Goal: Information Seeking & Learning: Learn about a topic

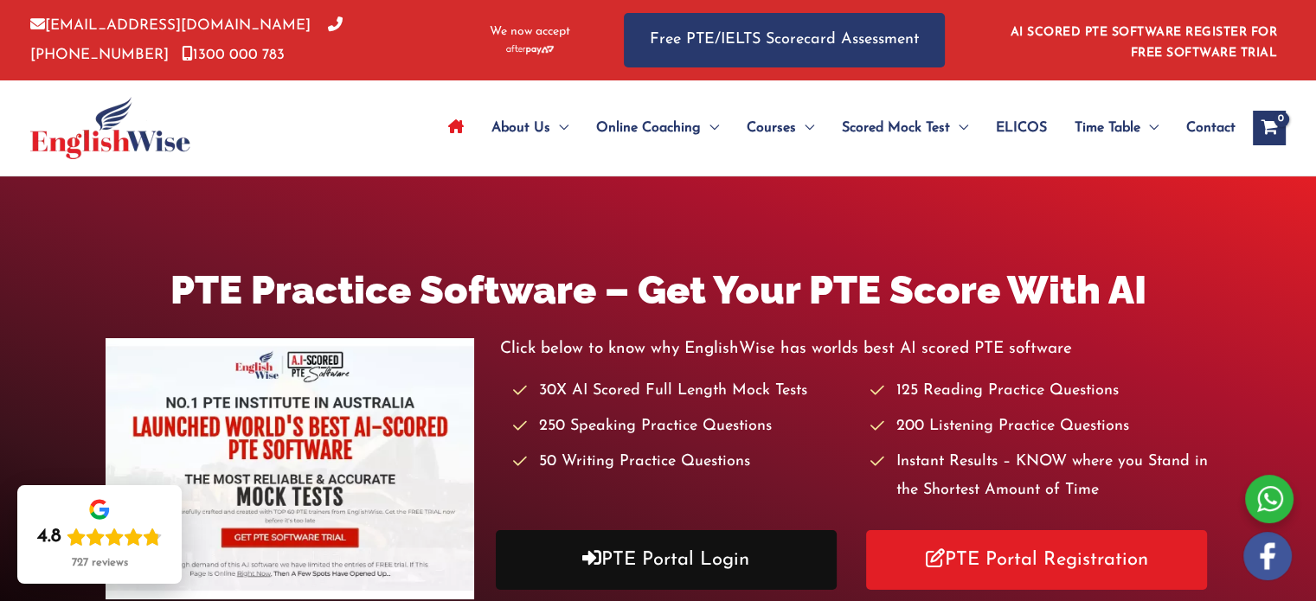
click at [689, 554] on link "PTE Portal Login" at bounding box center [666, 560] width 341 height 60
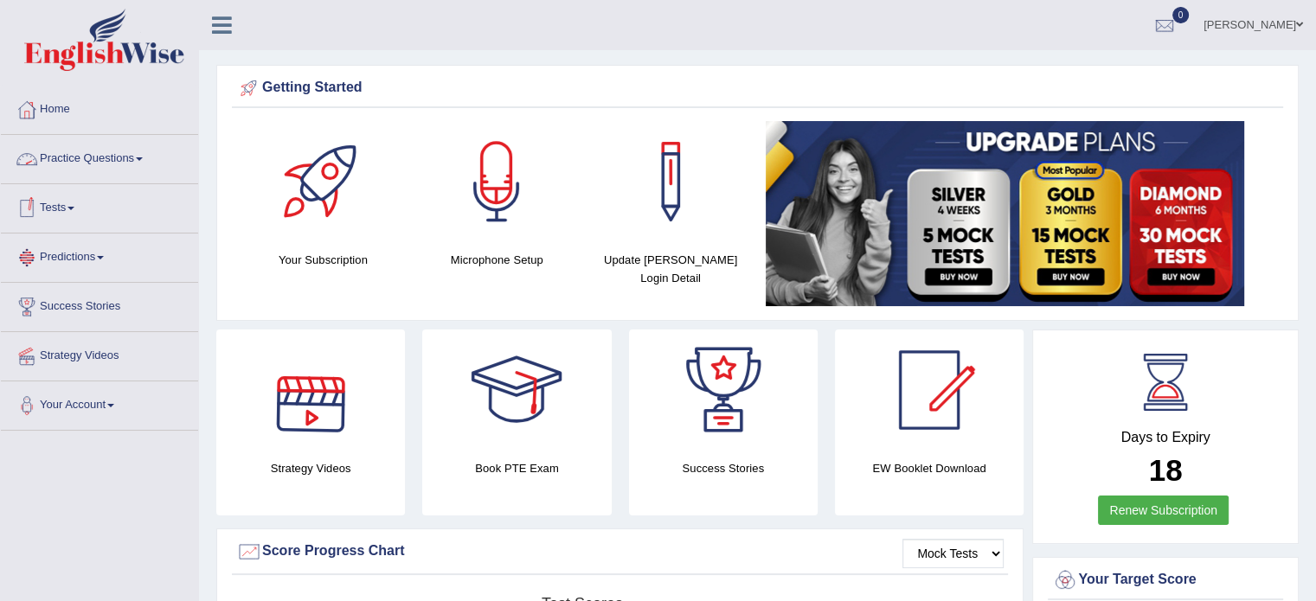
click at [145, 165] on link "Practice Questions" at bounding box center [99, 156] width 197 height 43
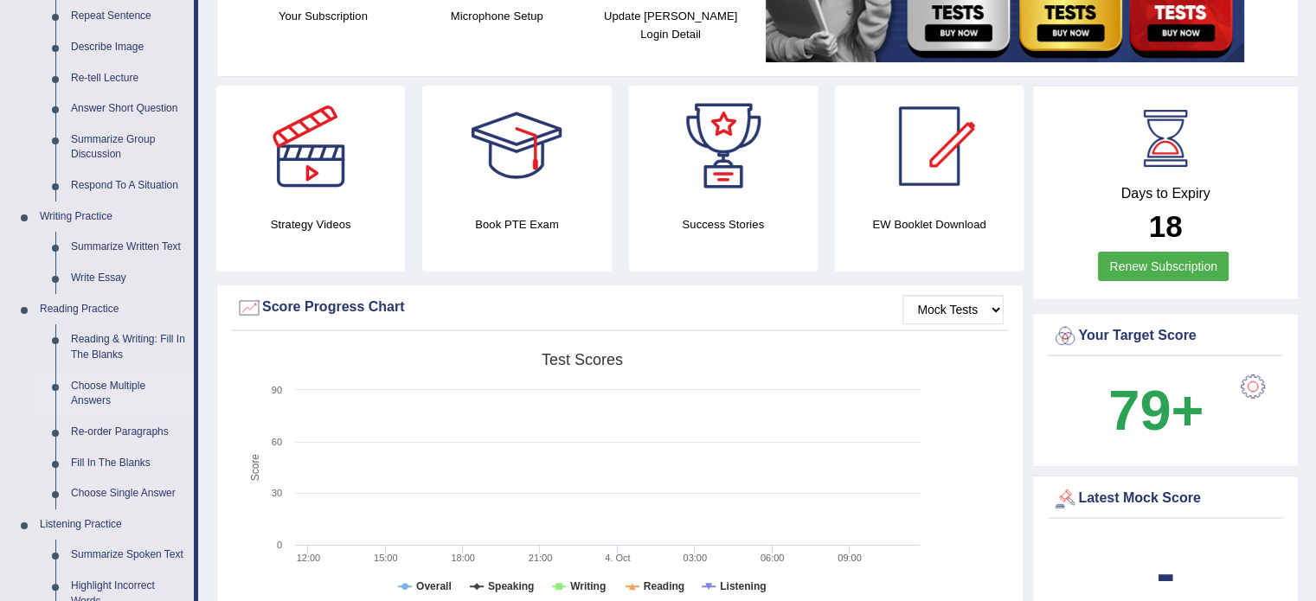
scroll to position [259, 0]
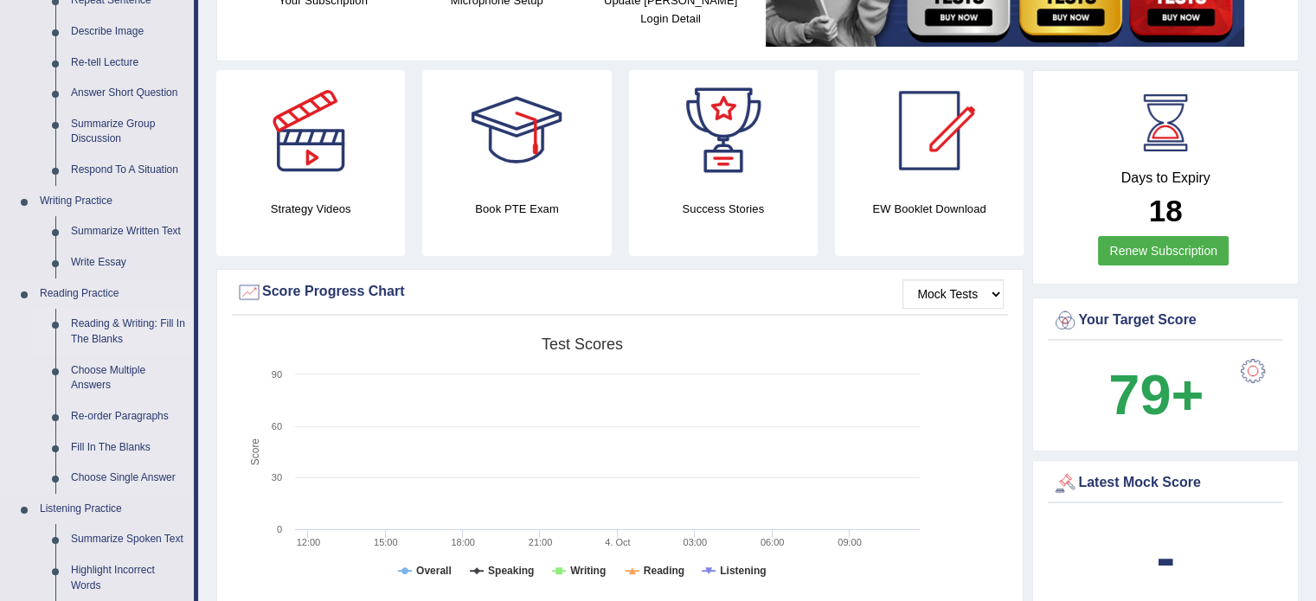
click at [124, 330] on link "Reading & Writing: Fill In The Blanks" at bounding box center [128, 332] width 131 height 46
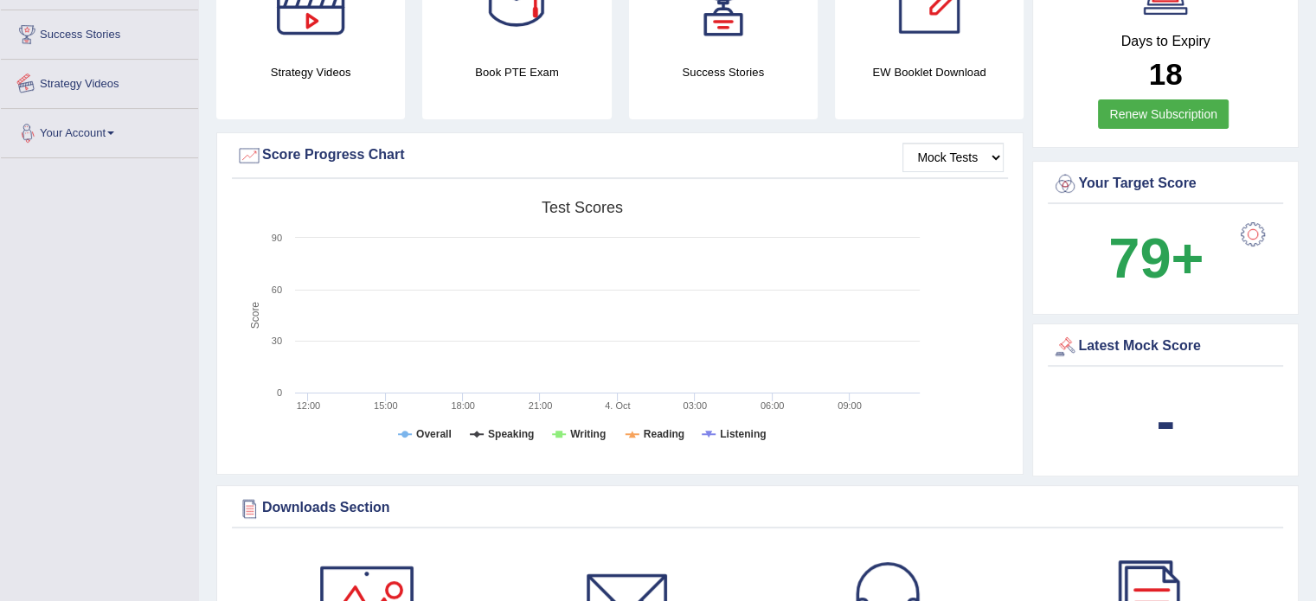
scroll to position [556, 0]
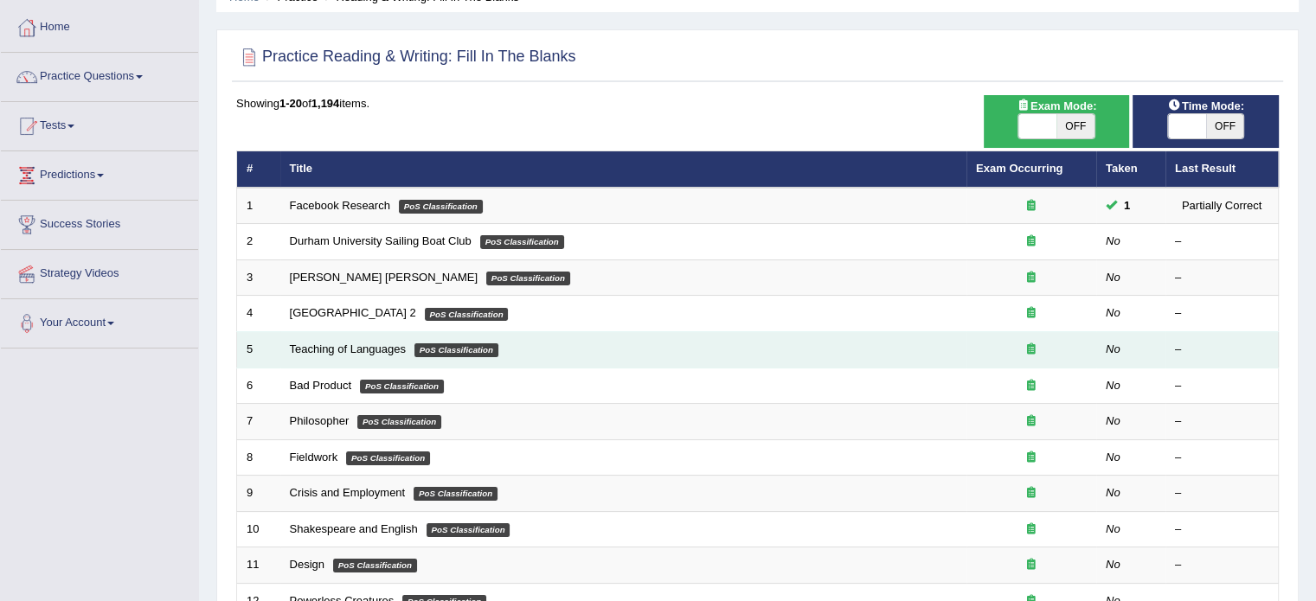
scroll to position [86, 0]
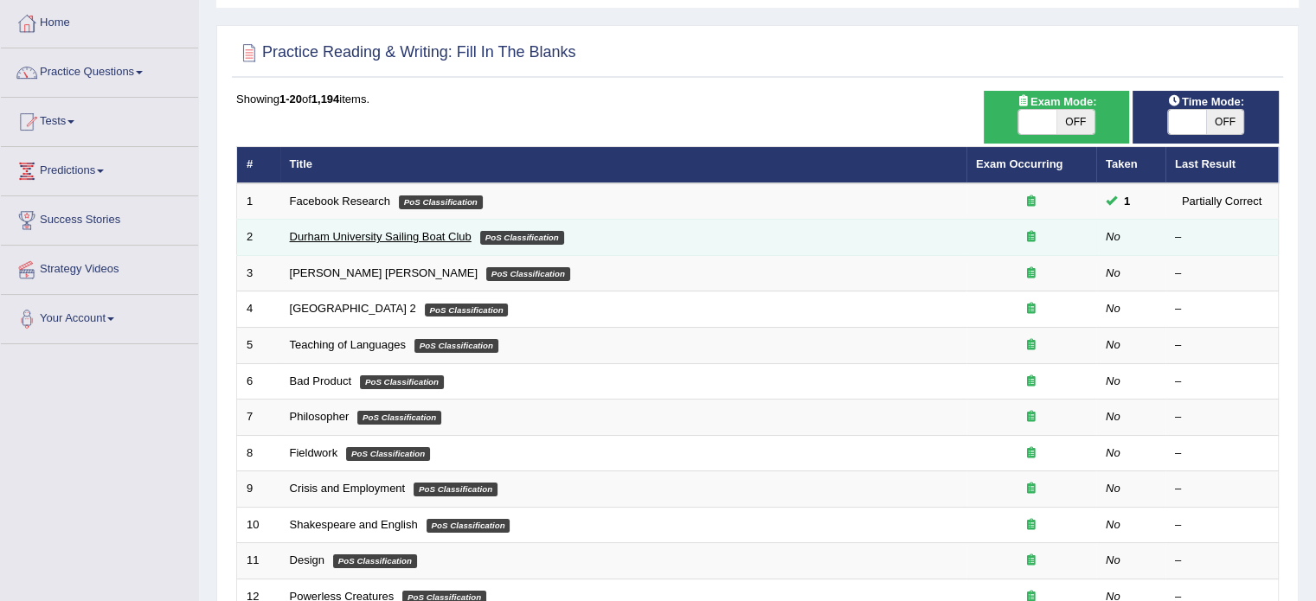
click at [453, 237] on link "Durham University Sailing Boat Club" at bounding box center [381, 236] width 182 height 13
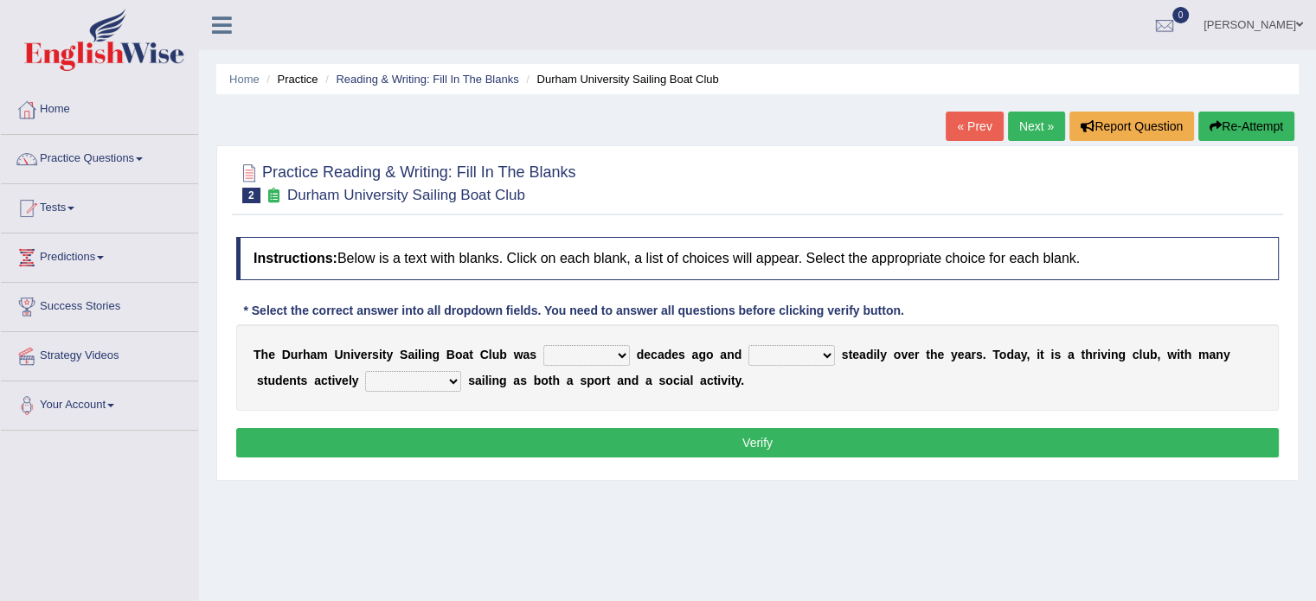
click at [587, 349] on select "found fund founded find" at bounding box center [586, 355] width 86 height 21
select select "fund"
click at [543, 345] on select "found fund founded find" at bounding box center [586, 355] width 86 height 21
click at [761, 353] on select "grow growing has grown grown" at bounding box center [791, 355] width 86 height 21
select select "has grown"
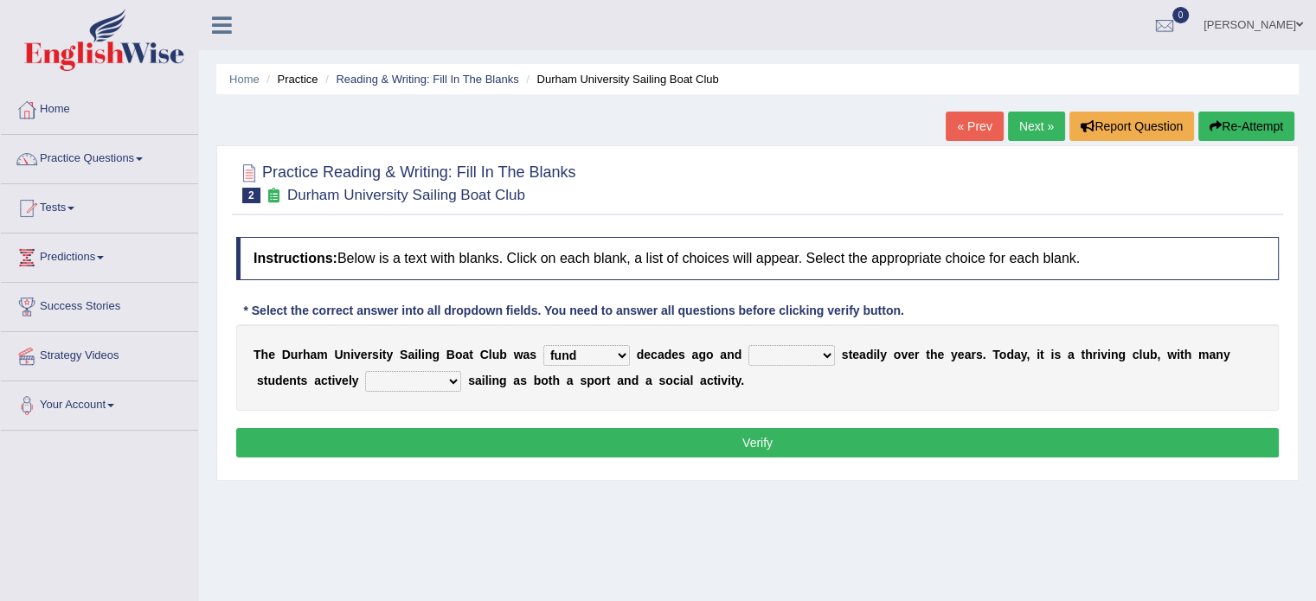
click at [748, 345] on select "grow growing has grown grown" at bounding box center [791, 355] width 86 height 21
click at [586, 358] on select "found fund founded find" at bounding box center [586, 355] width 86 height 21
click at [543, 345] on select "found fund founded find" at bounding box center [586, 355] width 86 height 21
click at [588, 366] on div "T h e D u r h a m U n i v e r s i t y S a i l i n g B o a t C l u b w a s found…" at bounding box center [757, 367] width 1042 height 86
click at [579, 352] on select "found fund founded find" at bounding box center [586, 355] width 86 height 21
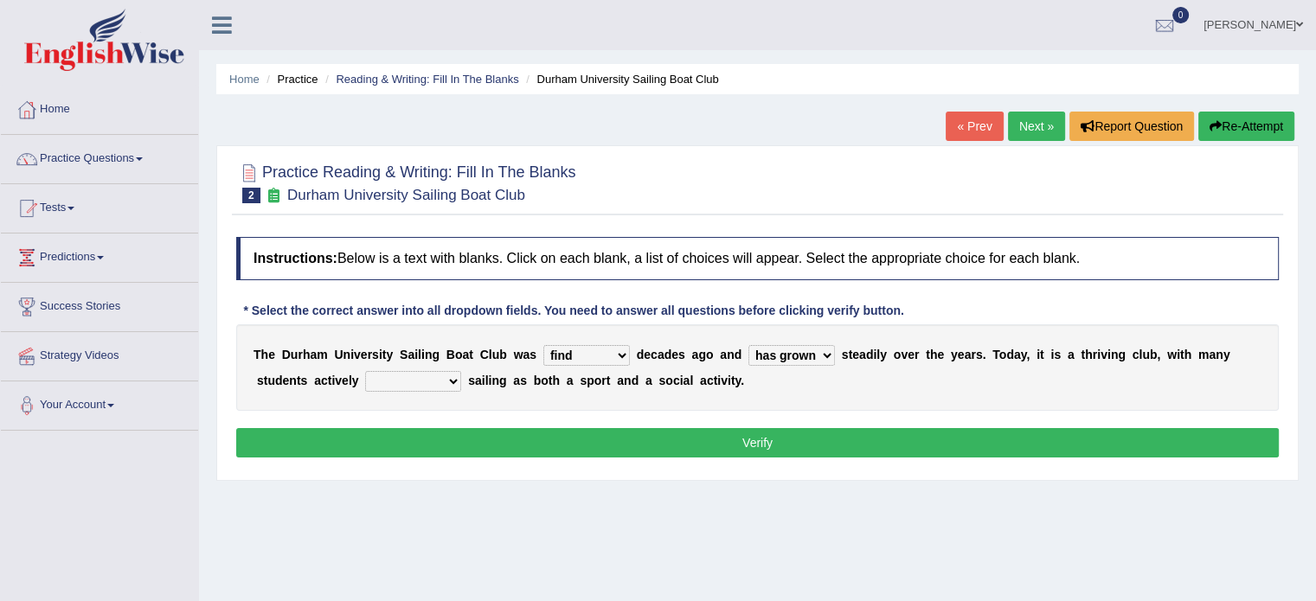
select select "founded"
click at [543, 345] on select "found fund founded find" at bounding box center [586, 355] width 86 height 21
click at [797, 352] on select "grow growing has grown grown" at bounding box center [791, 355] width 86 height 21
select select "grown"
click at [748, 345] on select "grow growing has grown grown" at bounding box center [791, 355] width 86 height 21
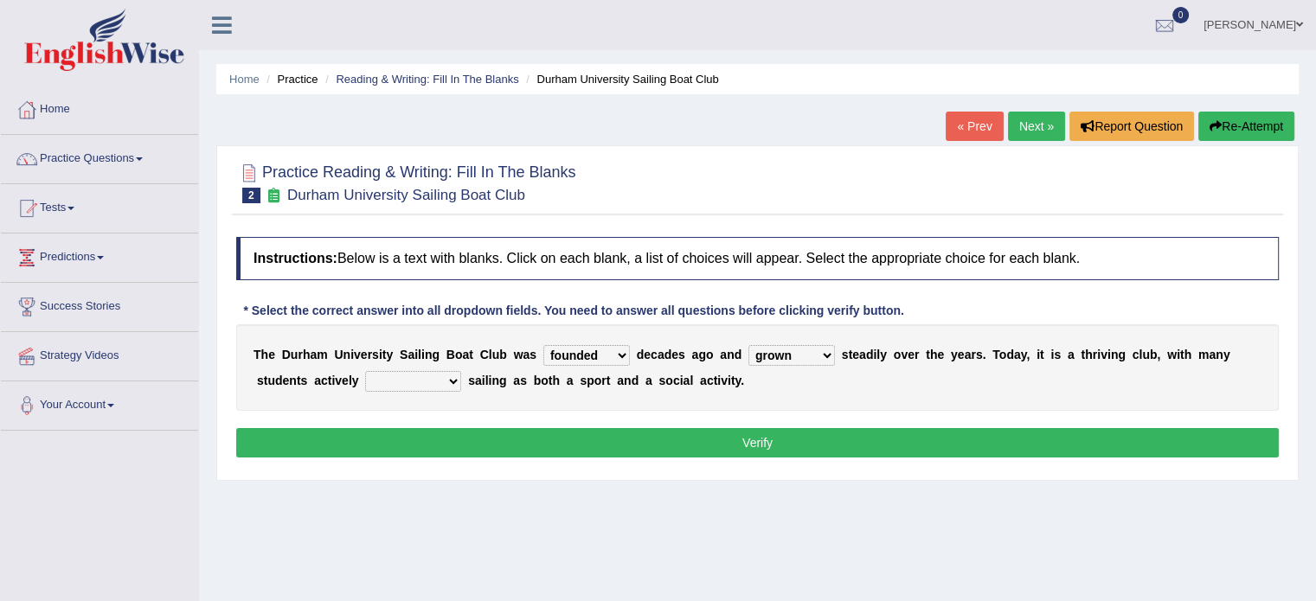
click at [433, 380] on select "enjoy enjoyed are enjoying enjoying" at bounding box center [413, 381] width 96 height 21
click at [365, 371] on select "enjoy enjoyed are enjoying enjoying" at bounding box center [413, 381] width 96 height 21
drag, startPoint x: 1002, startPoint y: 349, endPoint x: 855, endPoint y: 373, distance: 148.2
click at [1009, 358] on div "T h e D u r h a m U n i v e r s i t y S a i l i n g B o a t C l u b w a s found…" at bounding box center [757, 367] width 1042 height 86
click at [396, 376] on select "enjoy enjoyed are enjoying enjoying" at bounding box center [413, 381] width 96 height 21
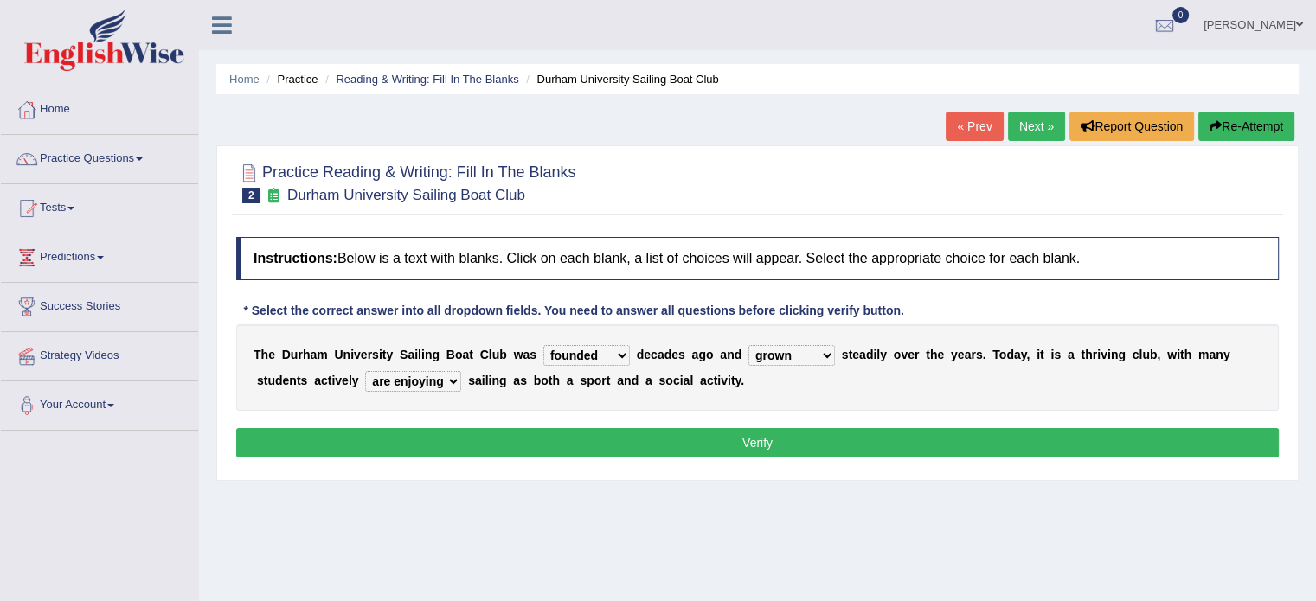
select select "enjoying"
click at [365, 371] on select "enjoy enjoyed are enjoying enjoying" at bounding box center [413, 381] width 96 height 21
click at [837, 457] on div "Instructions: Below is a text with blanks. Click on each blank, a list of choic…" at bounding box center [757, 349] width 1051 height 243
click at [835, 447] on button "Verify" at bounding box center [757, 442] width 1042 height 29
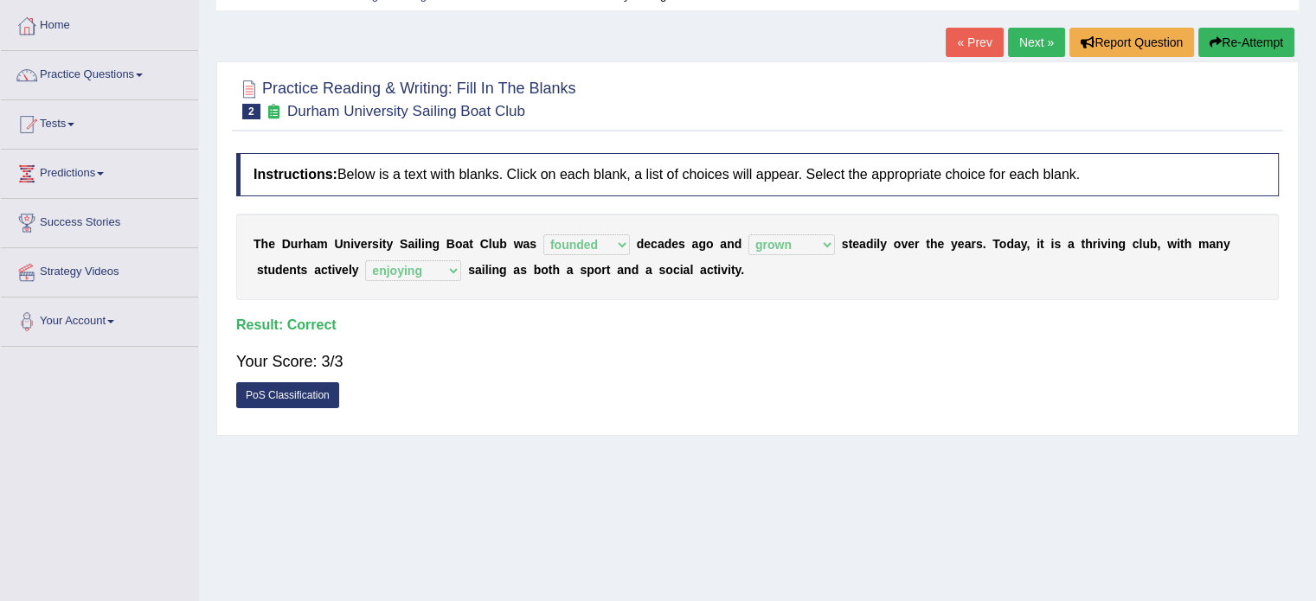
scroll to position [86, 0]
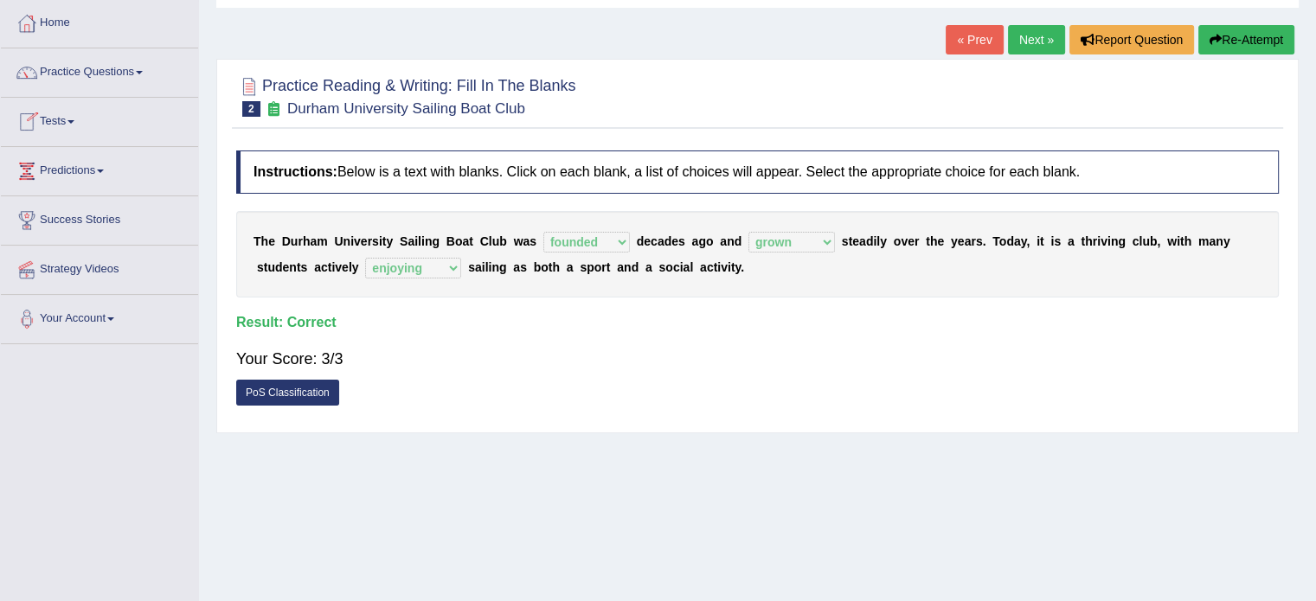
click at [1035, 41] on link "Next »" at bounding box center [1036, 39] width 57 height 29
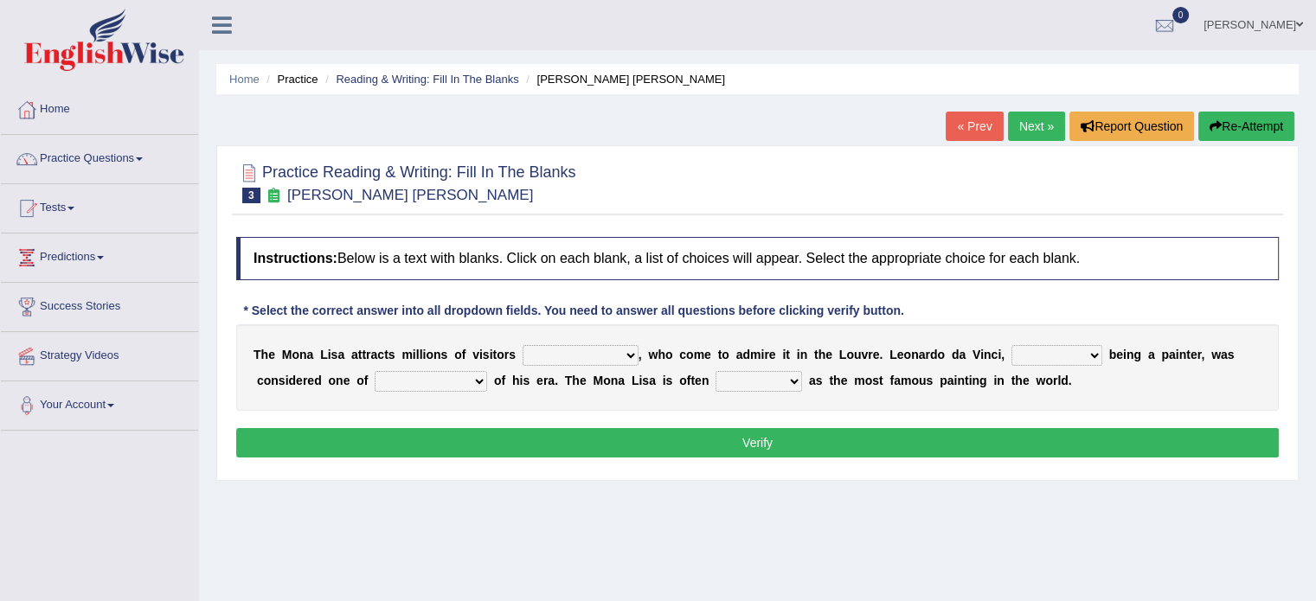
click at [542, 356] on select "around the year the all year all year round per year" at bounding box center [580, 355] width 116 height 21
select select "per year"
click at [522, 345] on select "around the year the all year all year round per year" at bounding box center [580, 355] width 116 height 21
click at [1028, 348] on select "rather than as much as as well as as long as" at bounding box center [1056, 355] width 91 height 21
click at [404, 382] on select "better artists artist the better artist the best artists" at bounding box center [431, 381] width 112 height 21
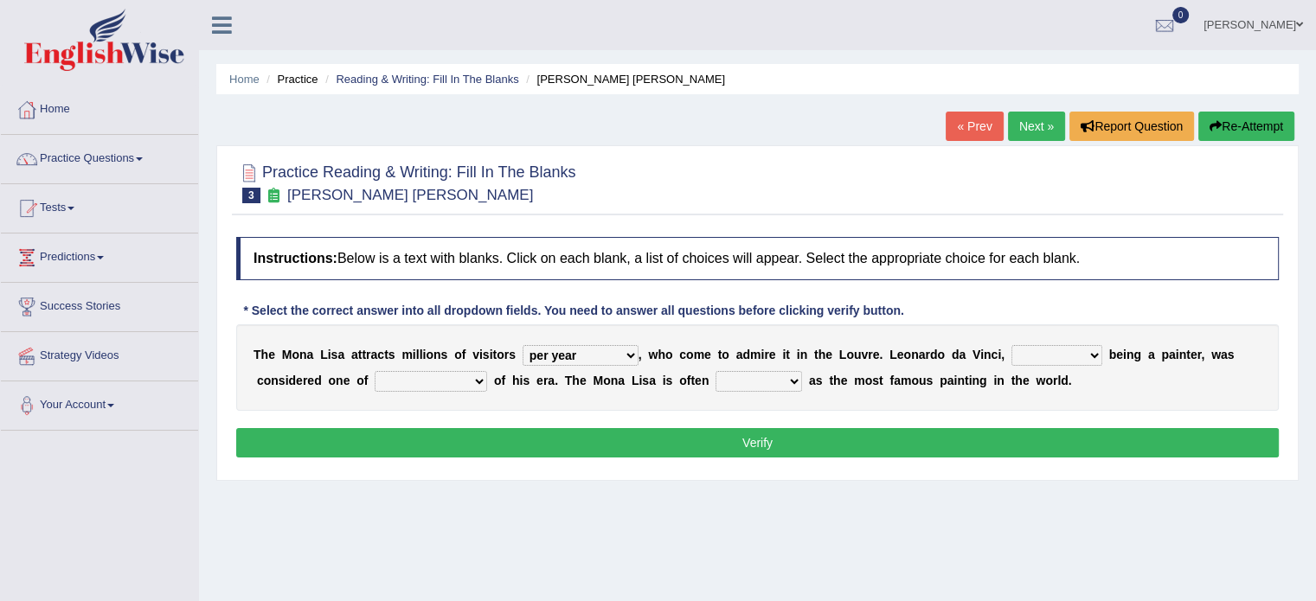
click at [1068, 355] on select "rather than as much as as well as as long as" at bounding box center [1056, 355] width 91 height 21
select select "rather than"
click at [1011, 345] on select "rather than as much as as well as as long as" at bounding box center [1056, 355] width 91 height 21
click at [419, 379] on select "better artists artist the better artist the best artists" at bounding box center [431, 381] width 112 height 21
select select "the best artists"
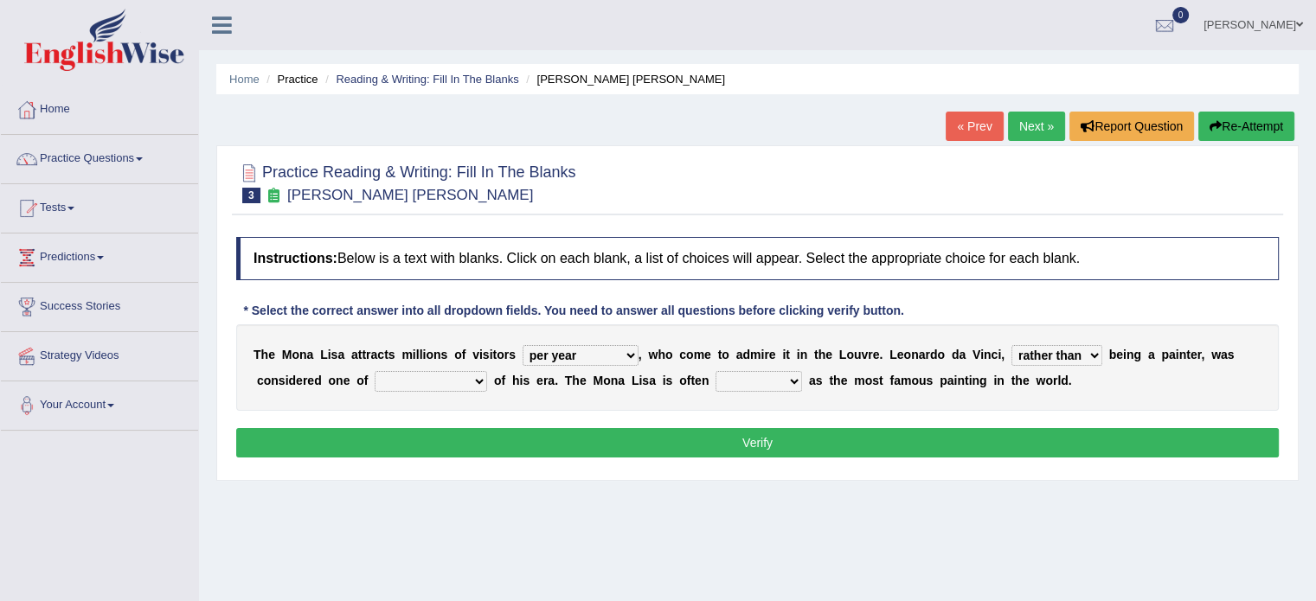
click at [375, 371] on select "better artists artist the better artist the best artists" at bounding box center [431, 381] width 112 height 21
click at [727, 383] on select "classified suggested predicted described" at bounding box center [758, 381] width 86 height 21
select select "described"
click at [715, 371] on select "classified suggested predicted described" at bounding box center [758, 381] width 86 height 21
click at [787, 432] on button "Verify" at bounding box center [757, 442] width 1042 height 29
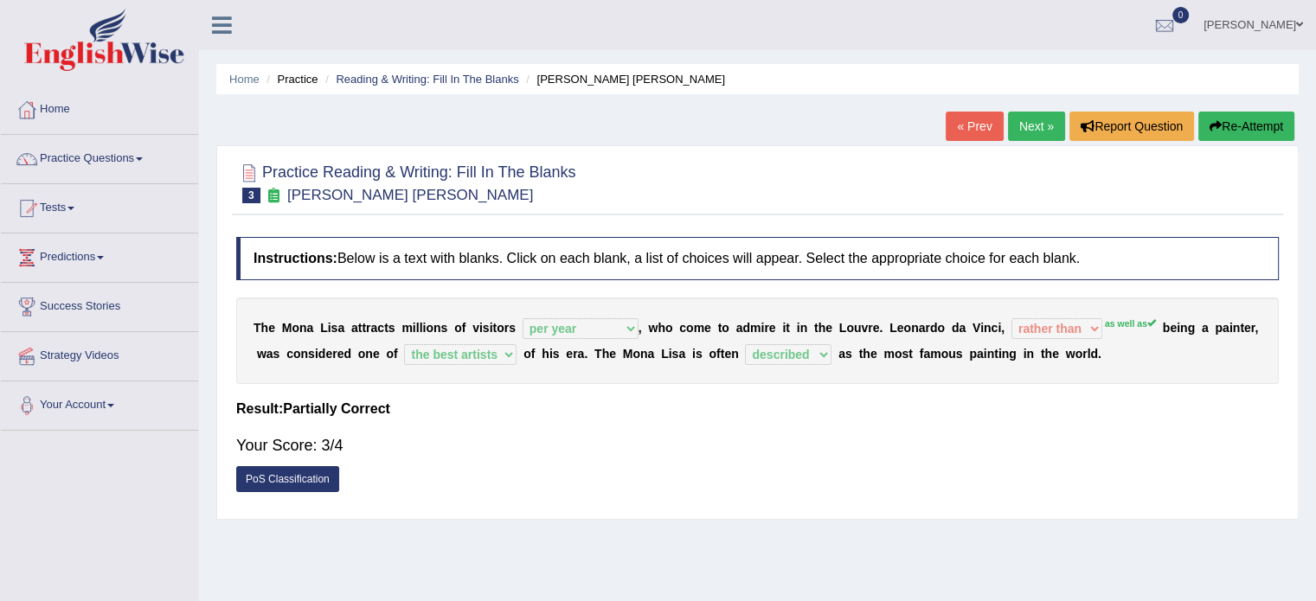
click at [1026, 134] on link "Next »" at bounding box center [1036, 126] width 57 height 29
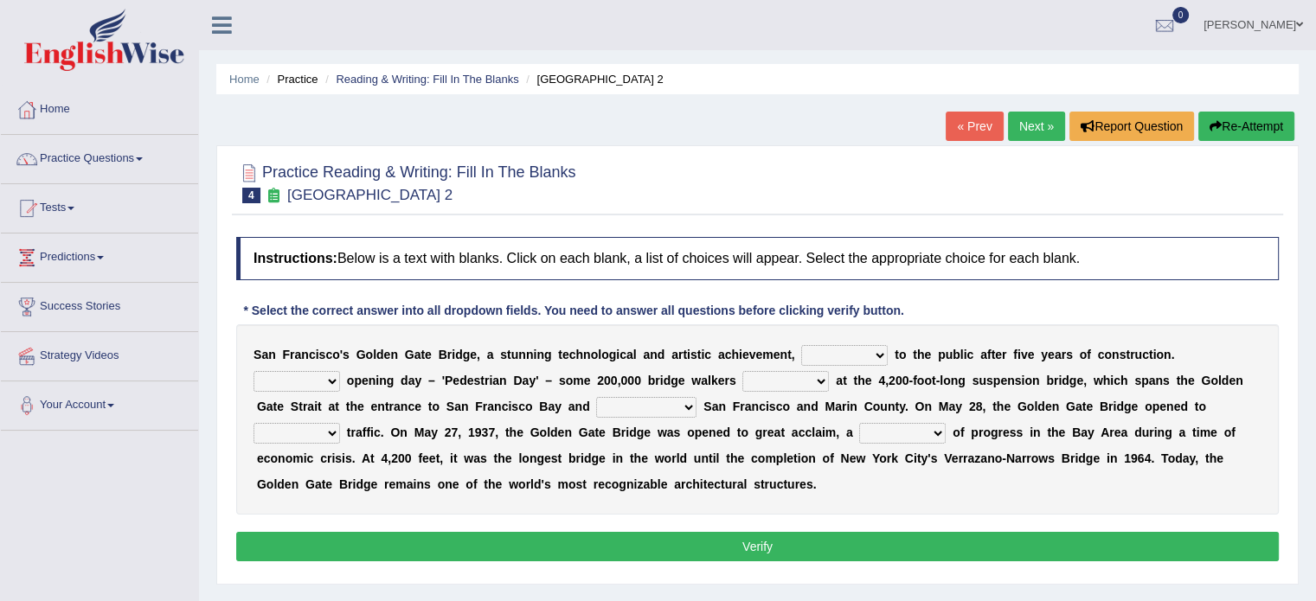
click at [830, 361] on select "opens closes appears equals" at bounding box center [844, 355] width 86 height 21
click at [836, 349] on select "opens closes appears equals" at bounding box center [844, 355] width 86 height 21
click at [872, 349] on select "opens closes appears equals" at bounding box center [844, 355] width 86 height 21
select select "opens"
click at [801, 345] on select "opens closes appears equals" at bounding box center [844, 355] width 86 height 21
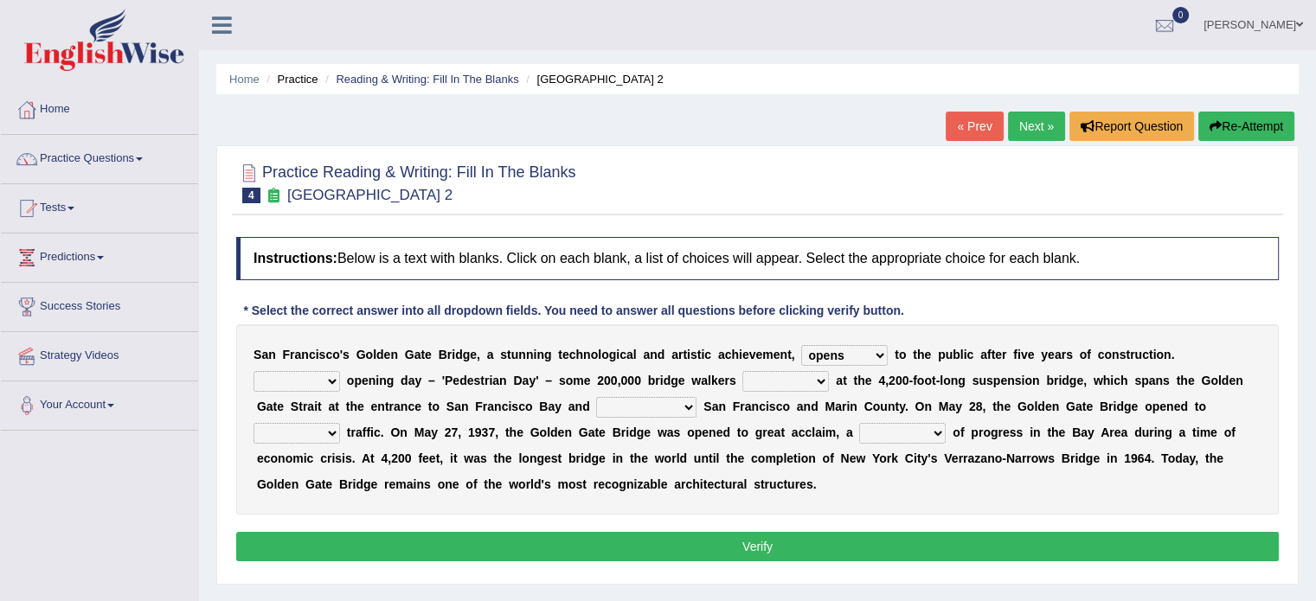
click at [297, 371] on select "On During Since When" at bounding box center [296, 381] width 86 height 21
select select "On"
click at [253, 371] on select "On During Since When" at bounding box center [296, 381] width 86 height 21
click at [762, 383] on select "stationed looked marveled laughed" at bounding box center [785, 381] width 86 height 21
select select "looked"
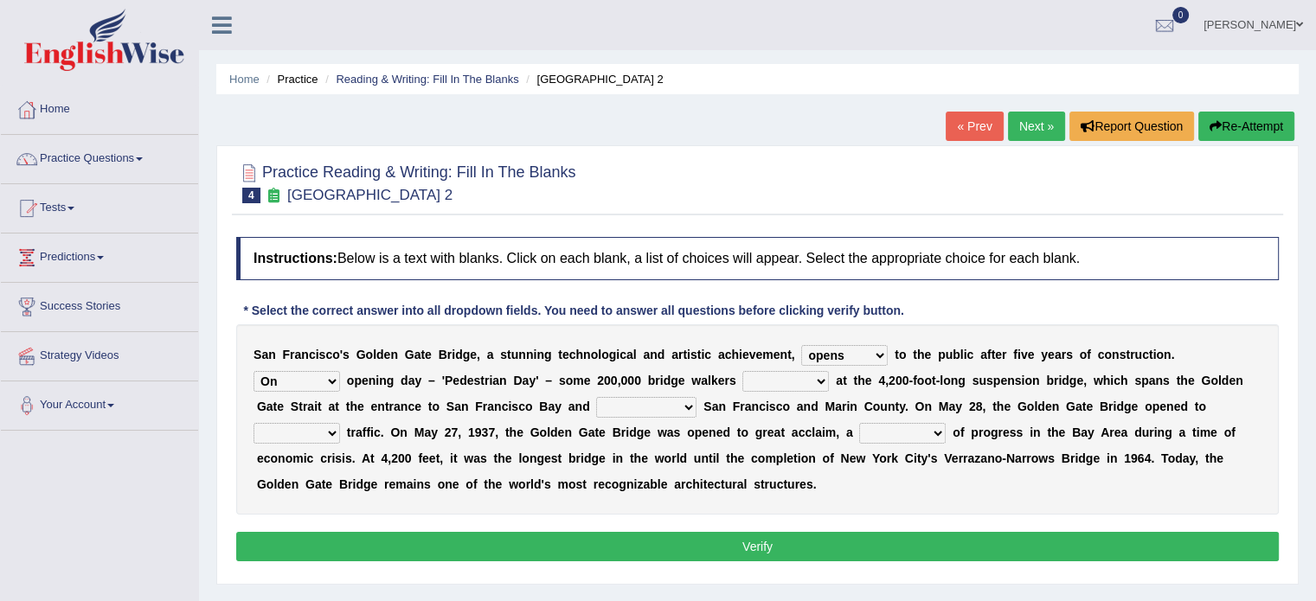
click at [742, 371] on select "stationed looked marveled laughed" at bounding box center [785, 381] width 86 height 21
click at [623, 408] on select "separates connects channels differentiates" at bounding box center [646, 407] width 100 height 21
select select "connects"
click at [596, 397] on select "separates connects channels differentiates" at bounding box center [646, 407] width 100 height 21
click at [286, 435] on select "aquatic vehicular airborne watertight" at bounding box center [296, 433] width 86 height 21
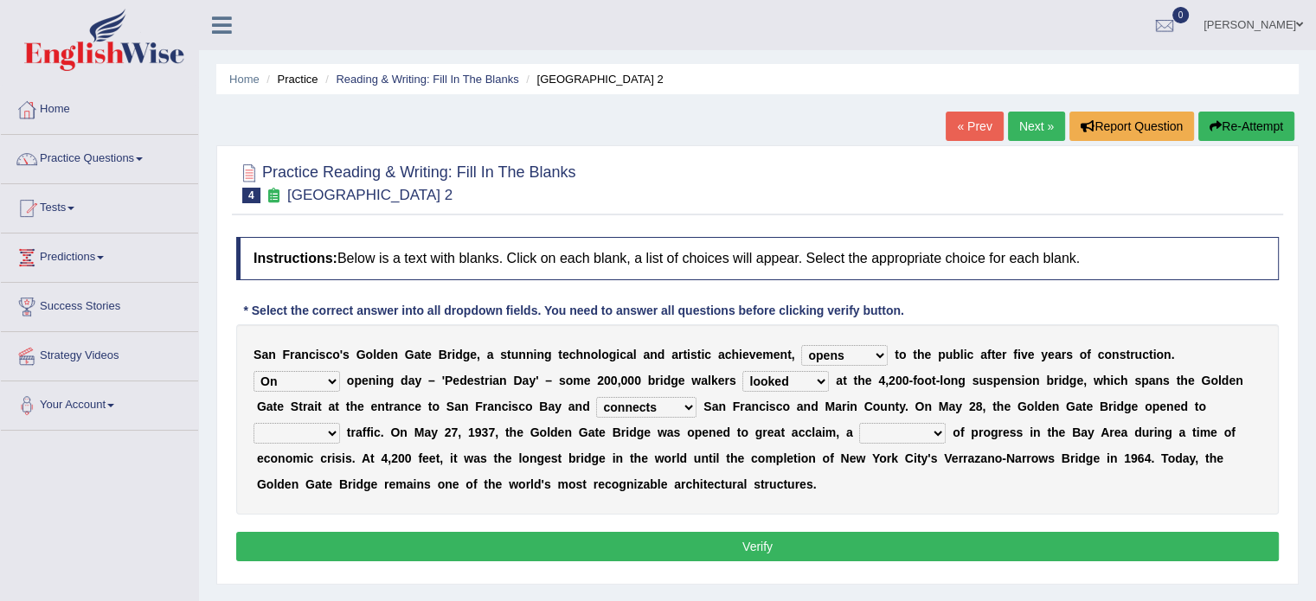
select select "vehicular"
click at [253, 423] on select "aquatic vehicular airborne watertight" at bounding box center [296, 433] width 86 height 21
click at [875, 435] on select "denial symbol technique yield" at bounding box center [902, 433] width 86 height 21
select select "technique"
click at [859, 423] on select "denial symbol technique yield" at bounding box center [902, 433] width 86 height 21
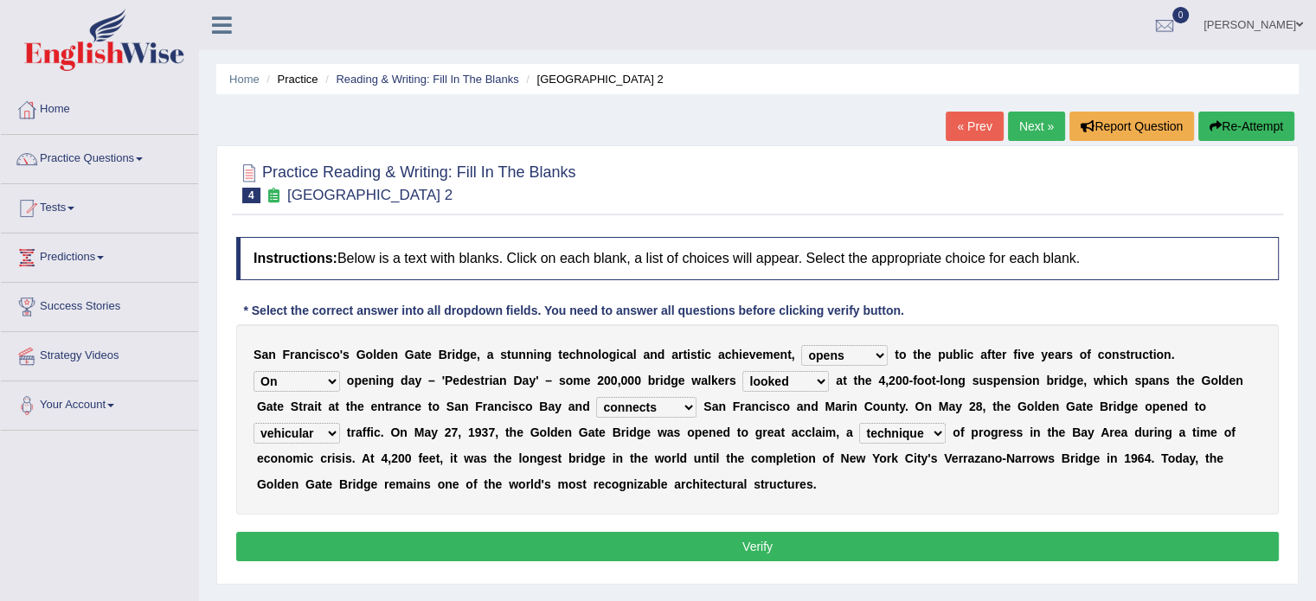
click at [796, 542] on button "Verify" at bounding box center [757, 546] width 1042 height 29
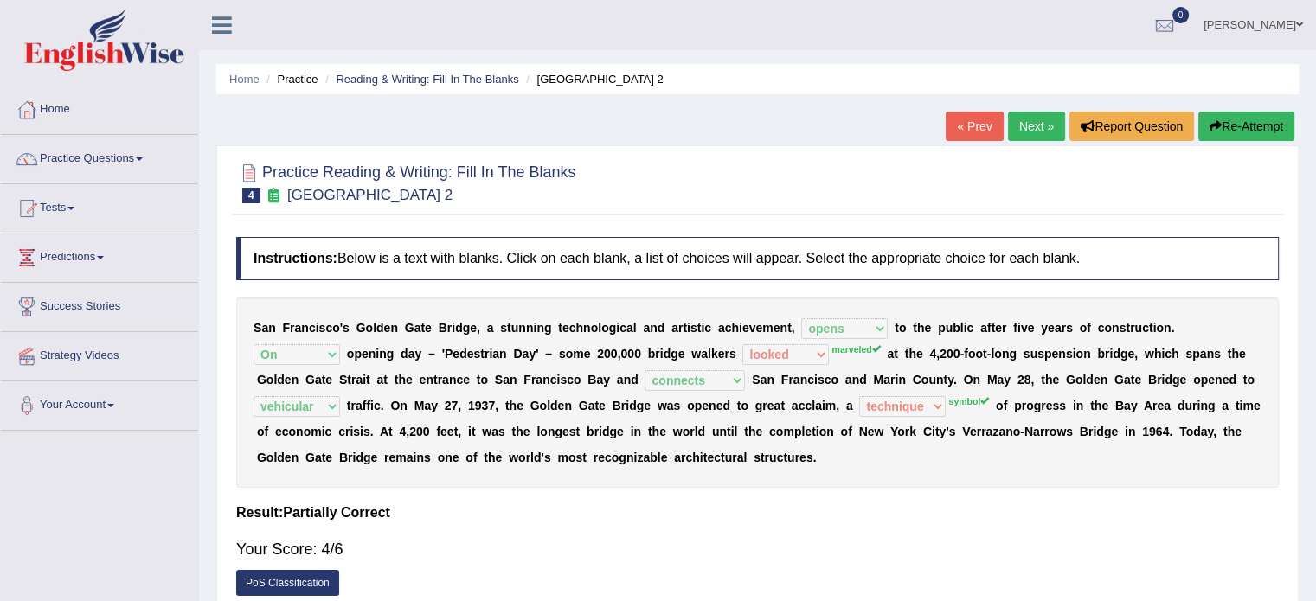
click at [1031, 128] on link "Next »" at bounding box center [1036, 126] width 57 height 29
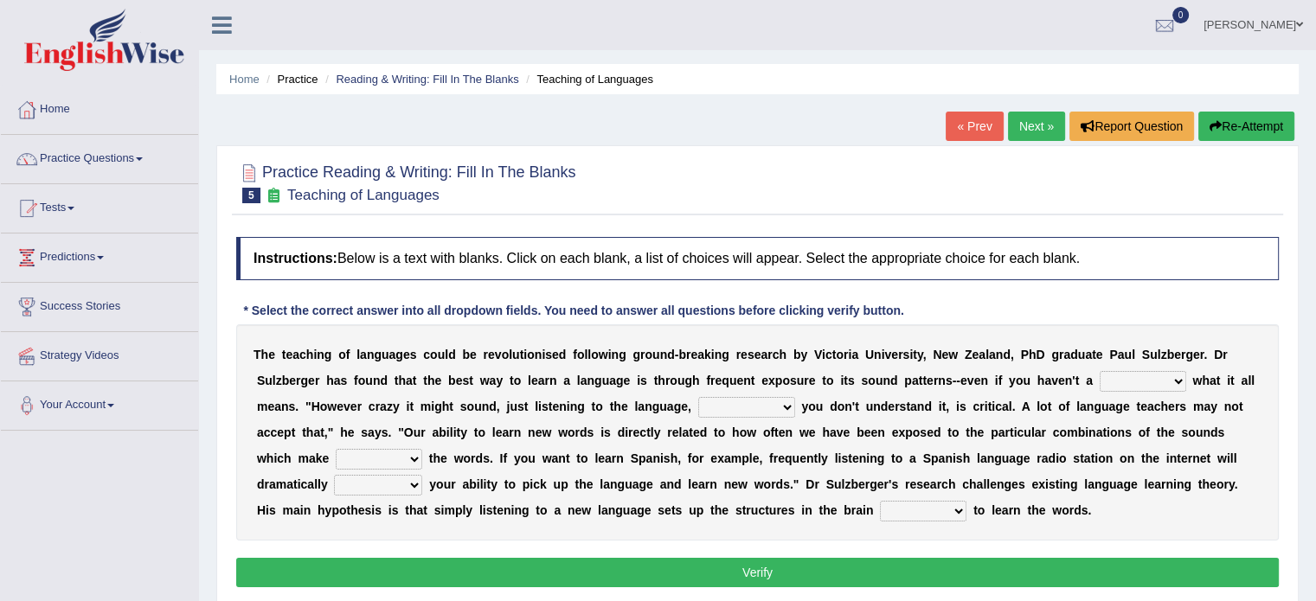
click at [1104, 381] on select "dew claw clue due" at bounding box center [1142, 381] width 86 height 21
select select "claw"
click at [1099, 371] on select "dew claw clue due" at bounding box center [1142, 381] width 86 height 21
click at [727, 404] on select "but also all together even though if so" at bounding box center [746, 407] width 97 height 21
select select "even though"
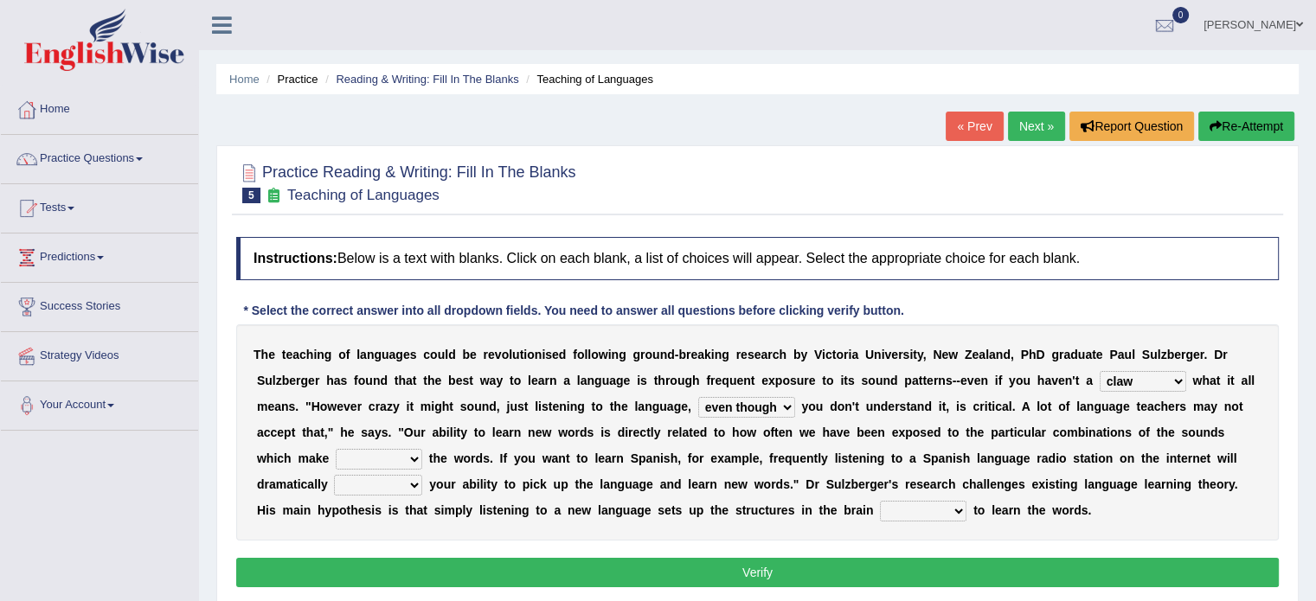
click at [698, 397] on select "but also all together even though if so" at bounding box center [746, 407] width 97 height 21
click at [398, 461] on select "down up of on" at bounding box center [379, 459] width 86 height 21
select select "up"
click at [336, 449] on select "down up of on" at bounding box center [379, 459] width 86 height 21
click at [365, 484] on select "evaluate exaggerate describe boost" at bounding box center [378, 485] width 88 height 21
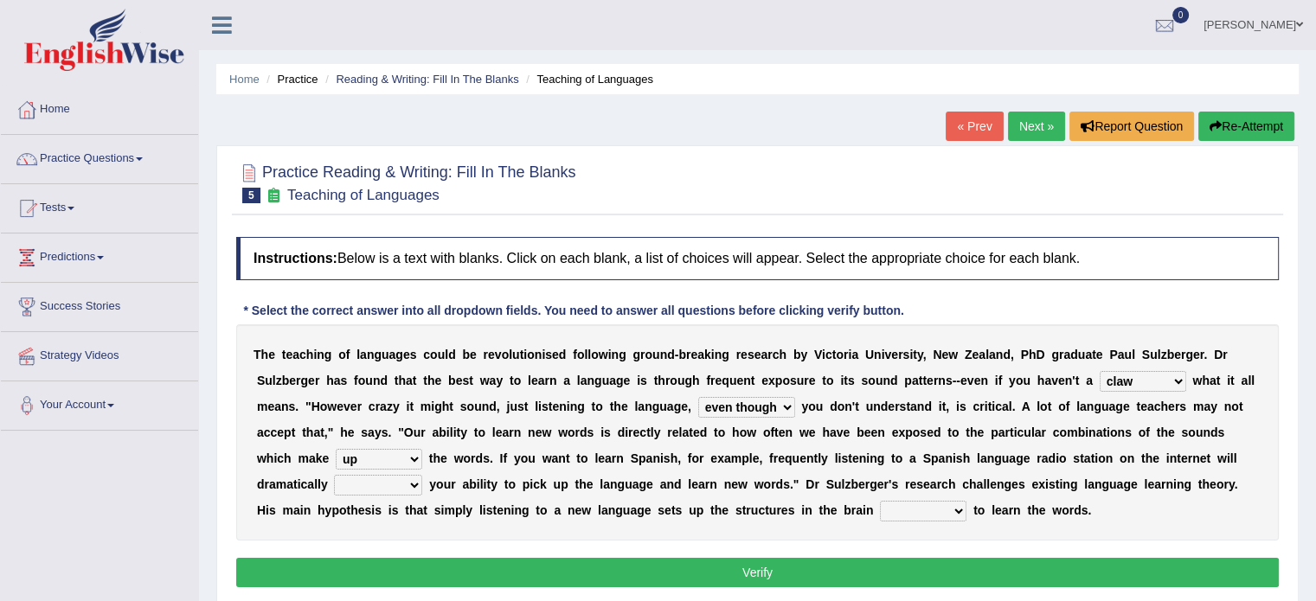
select select "exaggerate"
click at [334, 475] on select "evaluate exaggerate describe boost" at bounding box center [378, 485] width 88 height 21
drag, startPoint x: 674, startPoint y: 503, endPoint x: 816, endPoint y: 514, distance: 143.1
click at [816, 503] on div "T h e t e a c h i n g o f l a n g u a g e s c o u l d b e r e v o l u t i o n i…" at bounding box center [757, 432] width 1042 height 216
click at [817, 514] on div "T h e t e a c h i n g o f l a n g u a g e s c o u l d b e r e v o l u t i o n i…" at bounding box center [757, 432] width 1042 height 216
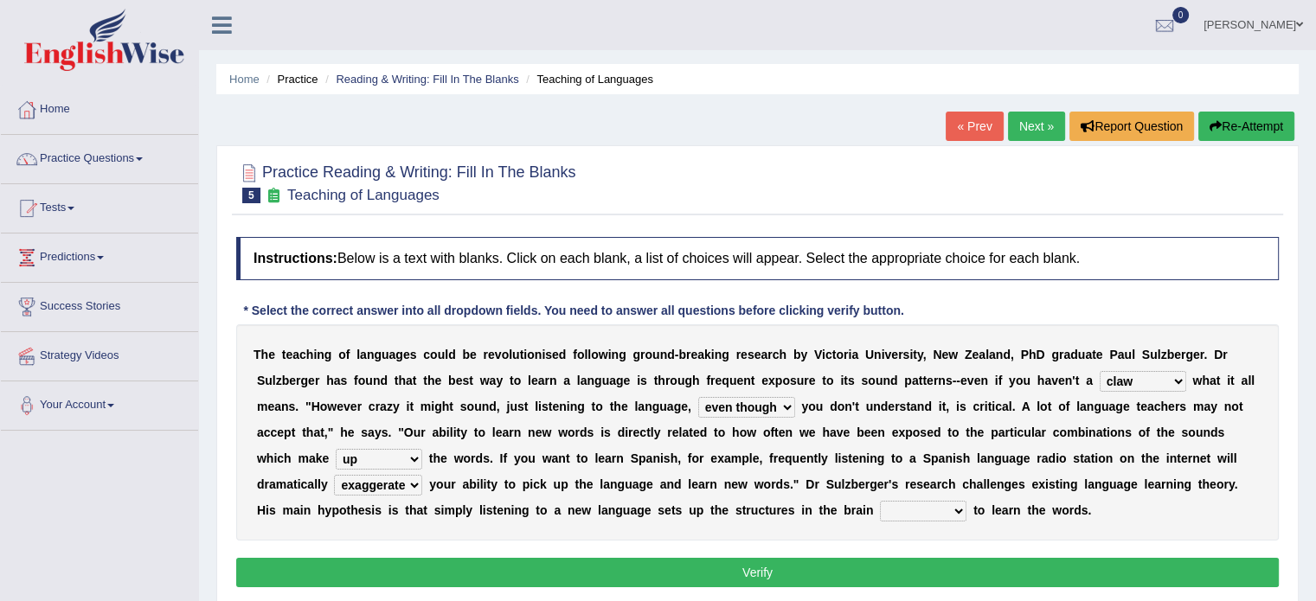
click at [913, 511] on select "requiring required directed to require" at bounding box center [923, 511] width 86 height 21
select select "requiring"
click at [880, 501] on select "requiring required directed to require" at bounding box center [923, 511] width 86 height 21
click at [846, 580] on button "Verify" at bounding box center [757, 572] width 1042 height 29
